Goal: Communication & Community: Answer question/provide support

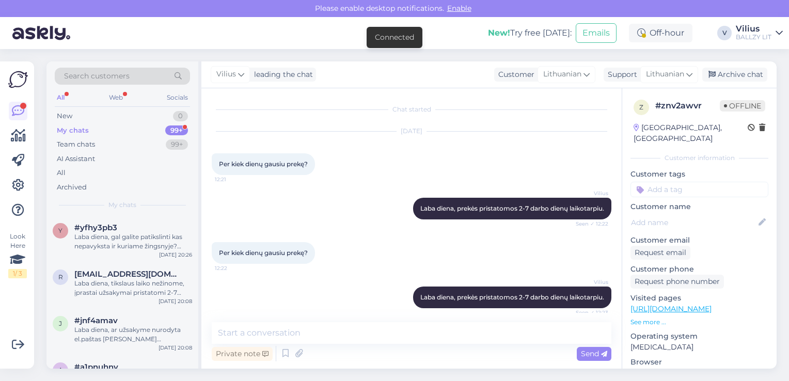
scroll to position [803, 0]
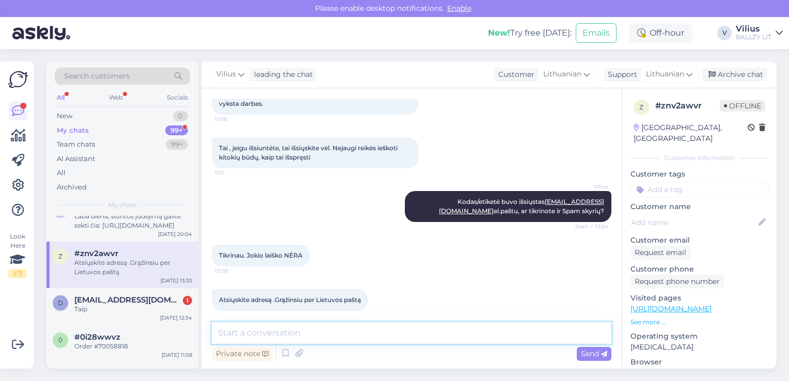
click at [464, 342] on textarea at bounding box center [412, 333] width 400 height 22
type textarea "Ar"
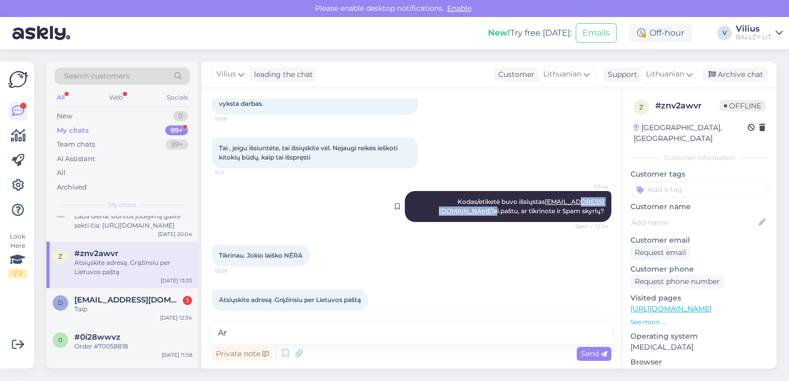
drag, startPoint x: 562, startPoint y: 190, endPoint x: 533, endPoint y: 194, distance: 29.1
click at [533, 198] on span "Kodas/etiketė buvo išsiųstas vakaru7@gmail.com el.paštu, ar tikrinote ir Spam s…" at bounding box center [521, 206] width 165 height 17
drag, startPoint x: 533, startPoint y: 194, endPoint x: 510, endPoint y: 245, distance: 55.9
click at [510, 245] on div "Tikrinau. Jokio laiško NĖRA 13:28" at bounding box center [412, 255] width 400 height 44
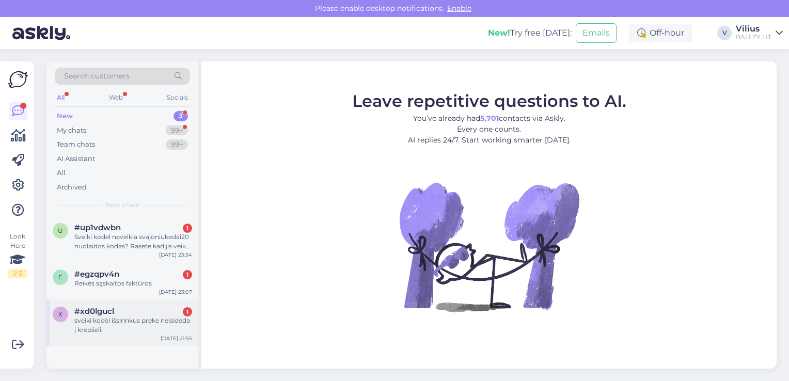
click at [146, 323] on div "sveiki kodėl išsirinkus preke neisideda į krepšeli" at bounding box center [133, 325] width 118 height 19
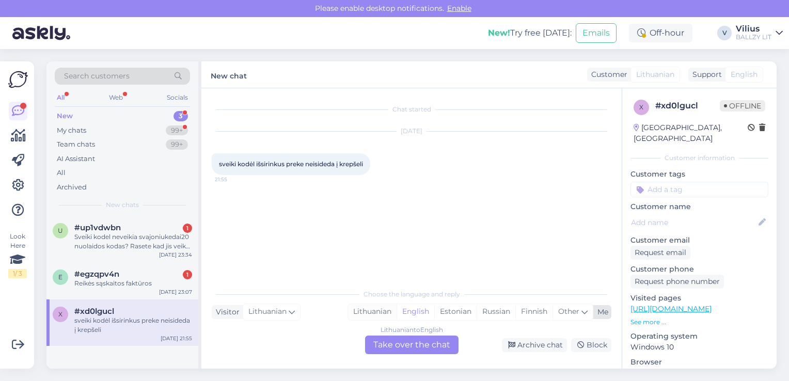
click at [365, 315] on div "Lithuanian" at bounding box center [372, 311] width 49 height 15
click at [375, 340] on div "Lithuanian to Lithuanian Take over the chat" at bounding box center [411, 345] width 93 height 19
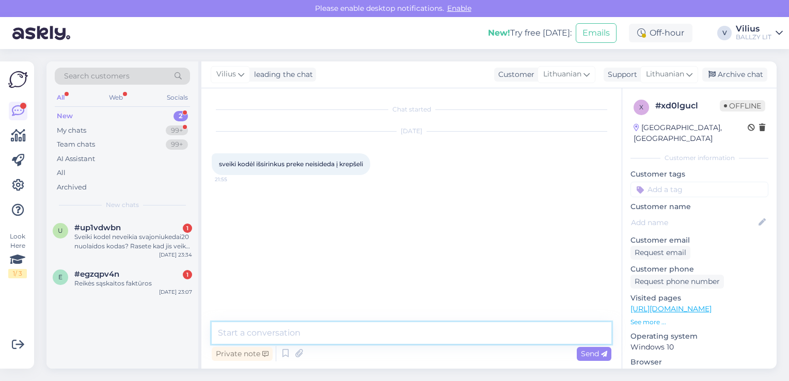
click at [375, 336] on textarea at bounding box center [412, 333] width 400 height 22
click at [351, 333] on textarea "Sveiki, gal galite patikslinti" at bounding box center [412, 333] width 400 height 22
type textarea "[PERSON_NAME], gal galite patikslinti, kuri tai prekė ir dydis?"
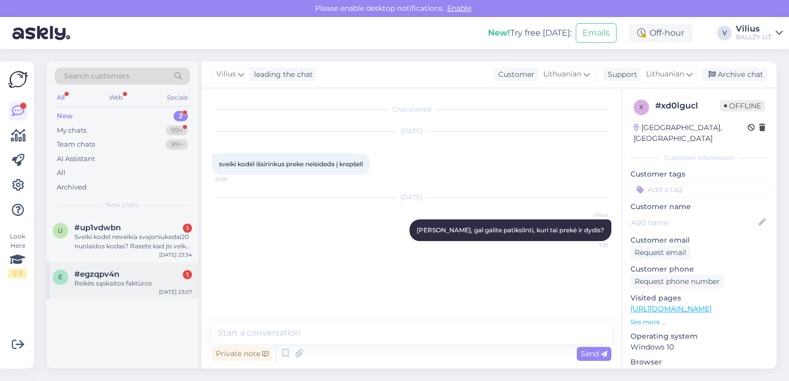
click at [97, 275] on span "#egzqpv4n" at bounding box center [96, 273] width 45 height 9
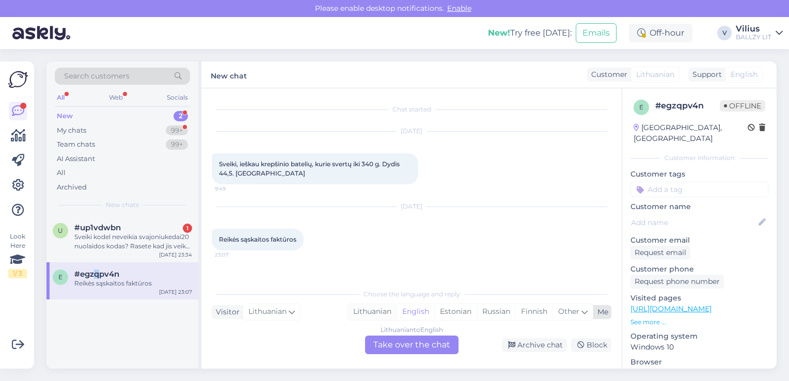
click at [380, 310] on div "Lithuanian" at bounding box center [372, 311] width 49 height 15
click at [393, 342] on div "Lithuanian to Lithuanian Take over the chat" at bounding box center [411, 345] width 93 height 19
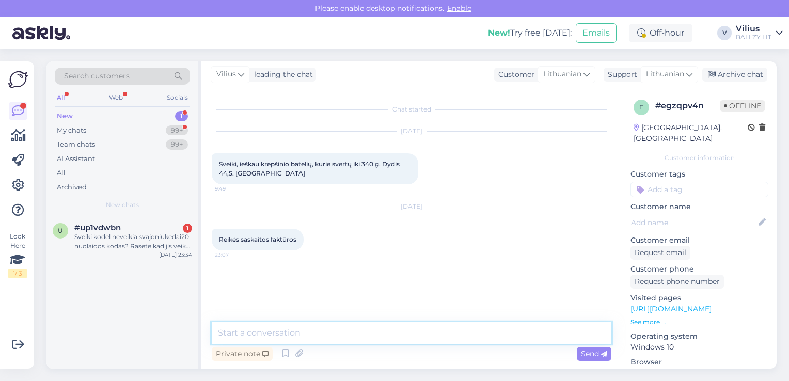
click at [388, 336] on textarea at bounding box center [412, 333] width 400 height 22
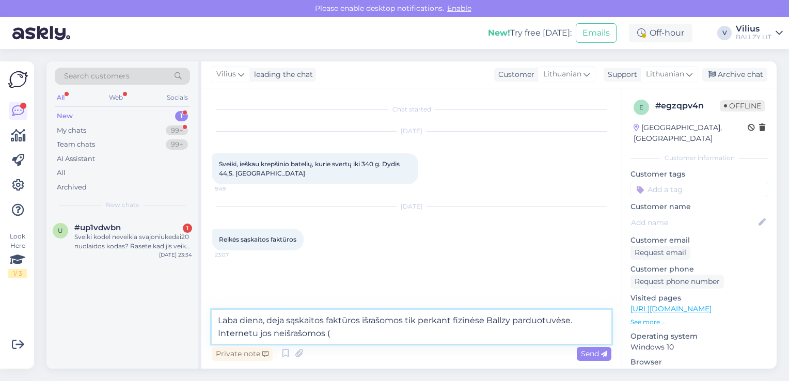
paste textarea "[URL][DOMAIN_NAME]"
click at [418, 333] on textarea "Laba diena, deja sąskaitos faktūros išrašomos tik perkant fizinėse Ballzy pardu…" at bounding box center [412, 327] width 400 height 34
type textarea "Laba diena, deja sąskaitos faktūros išrašomos tik perkant fizinėse Ballzy pardu…"
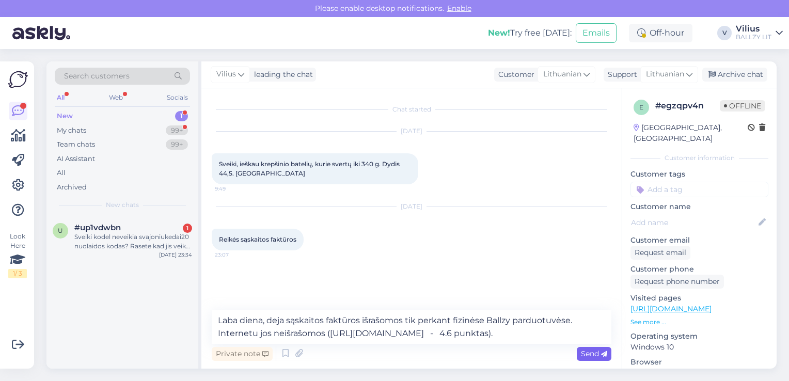
click at [591, 349] on span "Send" at bounding box center [594, 353] width 26 height 9
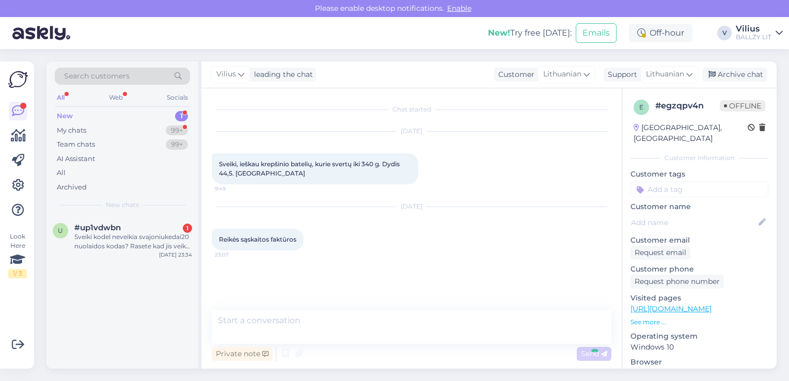
scroll to position [33, 0]
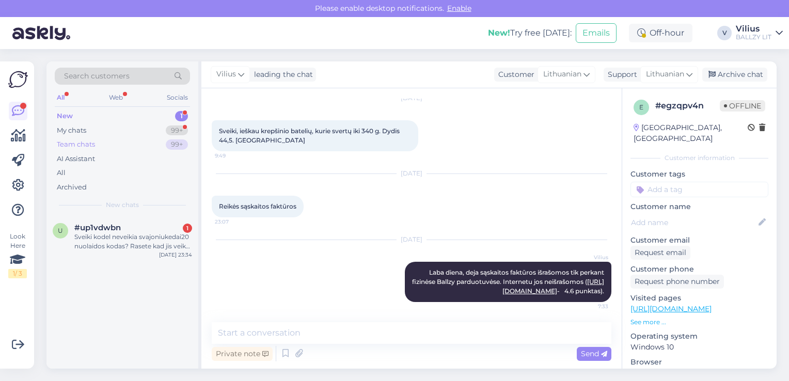
click at [116, 138] on div "Team chats 99+" at bounding box center [122, 144] width 135 height 14
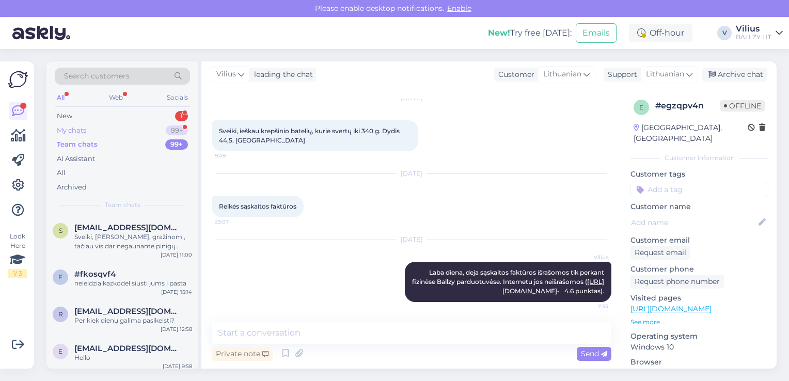
click at [117, 135] on div "My chats 99+" at bounding box center [122, 130] width 135 height 14
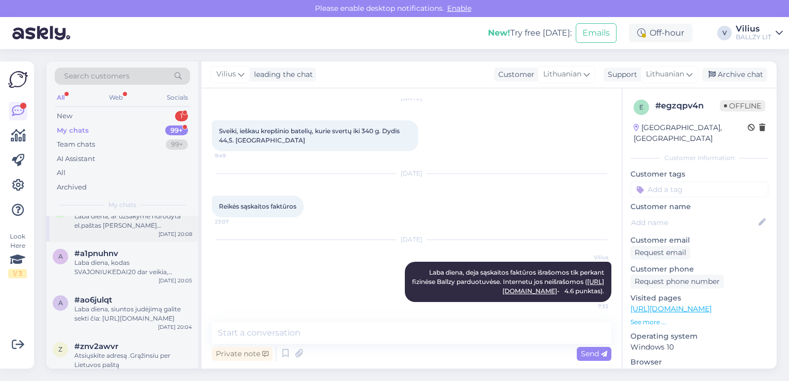
scroll to position [310, 0]
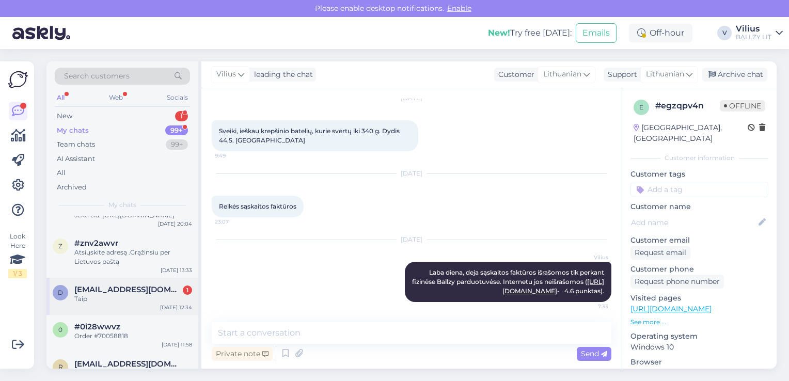
click at [132, 304] on div "d [EMAIL_ADDRESS][DOMAIN_NAME] 1 Taip [DATE] 12:34" at bounding box center [122, 296] width 152 height 37
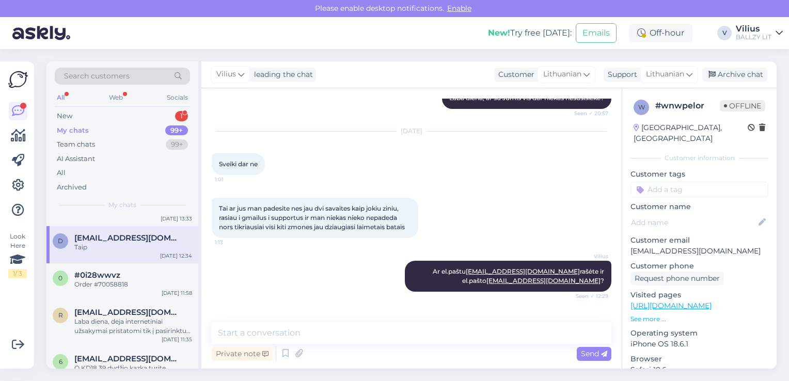
scroll to position [1018, 0]
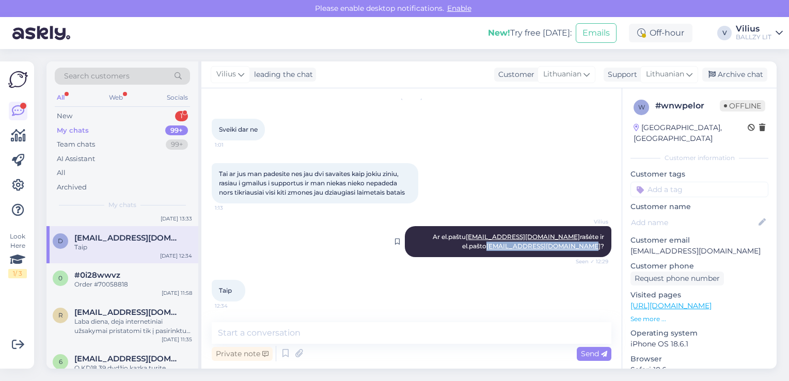
drag, startPoint x: 493, startPoint y: 247, endPoint x: 591, endPoint y: 250, distance: 97.1
click at [591, 250] on div "Vilius Ar el.paštu [EMAIL_ADDRESS][DOMAIN_NAME] rašėte ir el.pašto [EMAIL_ADDRE…" at bounding box center [508, 241] width 206 height 31
drag, startPoint x: 591, startPoint y: 250, endPoint x: 586, endPoint y: 245, distance: 6.9
copy link "[EMAIL_ADDRESS][DOMAIN_NAME]"
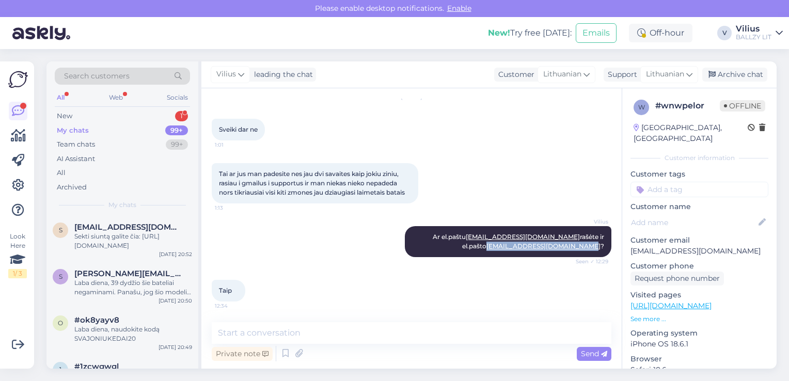
scroll to position [723, 0]
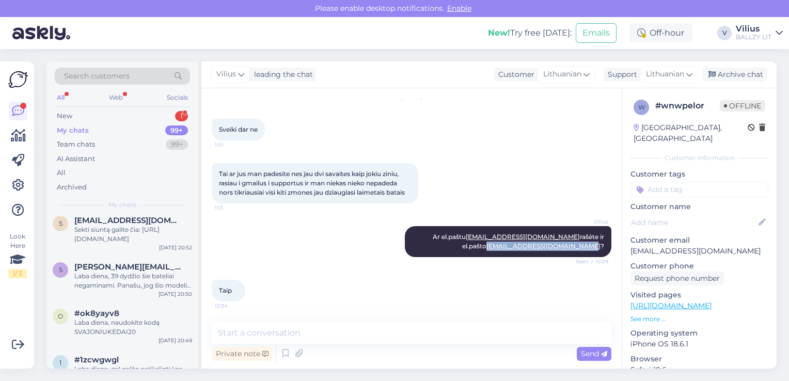
click at [143, 123] on div "New 1 My chats 99+ Team chats 99+ AI Assistant All Archived" at bounding box center [122, 151] width 135 height 85
click at [142, 121] on div "New 1" at bounding box center [122, 116] width 135 height 14
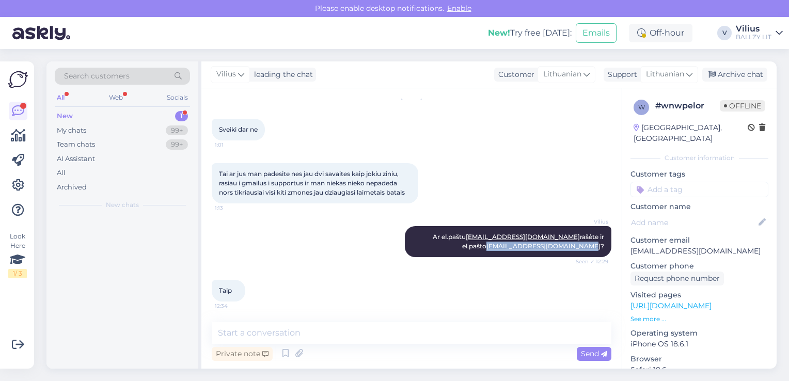
scroll to position [0, 0]
